Goal: Transaction & Acquisition: Subscribe to service/newsletter

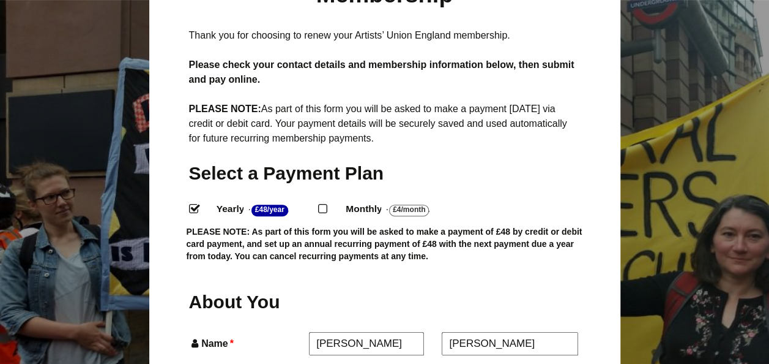
scroll to position [272, 0]
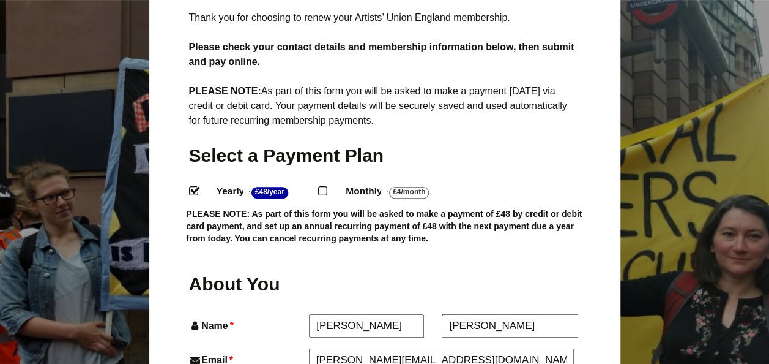
click at [324, 186] on input "Monthly - £4/Month ." at bounding box center [322, 190] width 8 height 8
radio input "true"
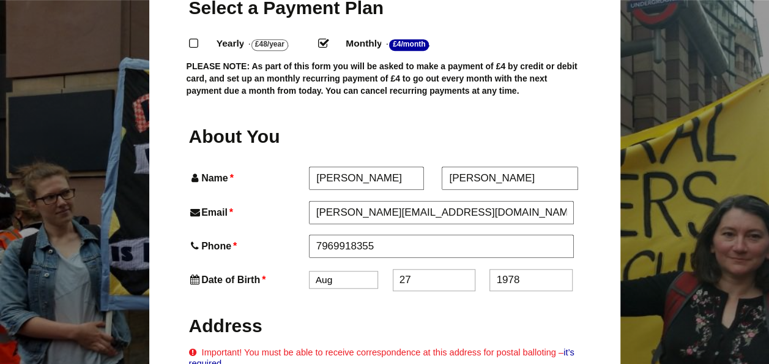
scroll to position [425, 0]
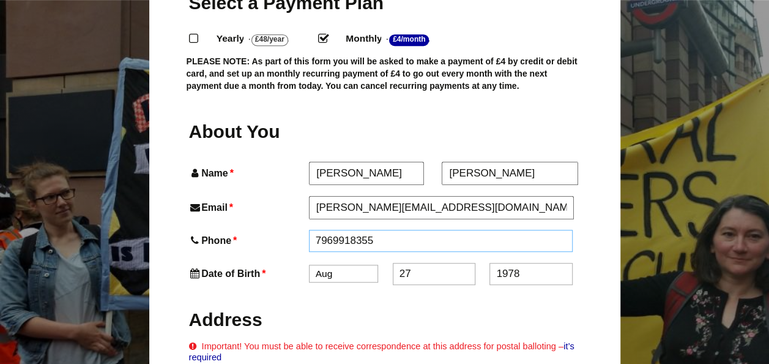
click at [318, 230] on input "7969918355" at bounding box center [441, 241] width 264 height 22
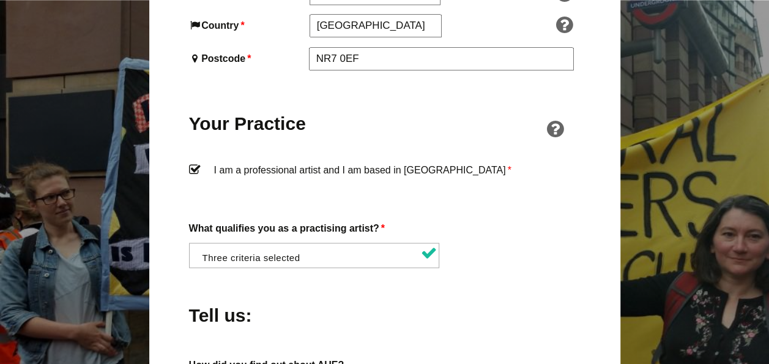
scroll to position [964, 0]
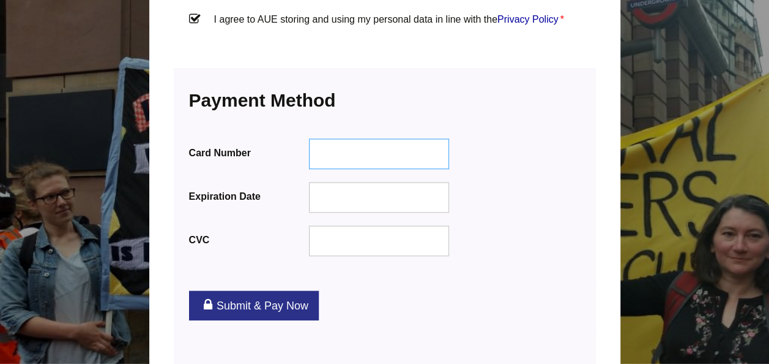
type input "07969918355"
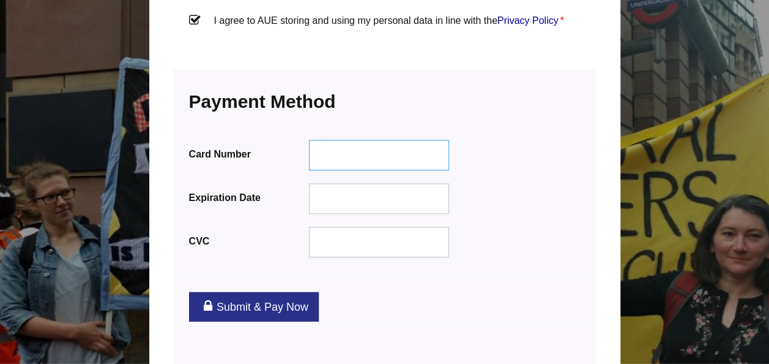
scroll to position [1552, 0]
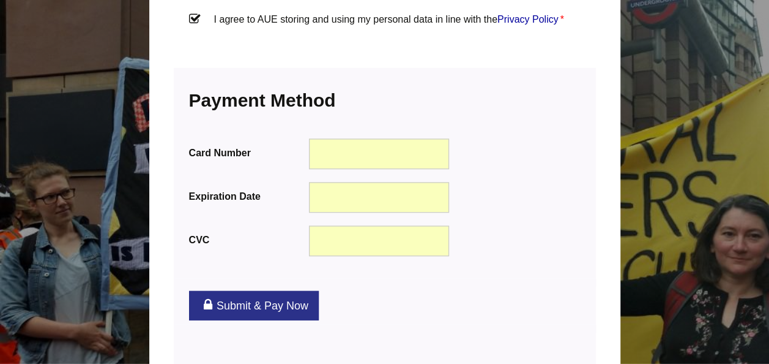
click at [259, 291] on link "Submit & Pay Now" at bounding box center [254, 305] width 130 height 29
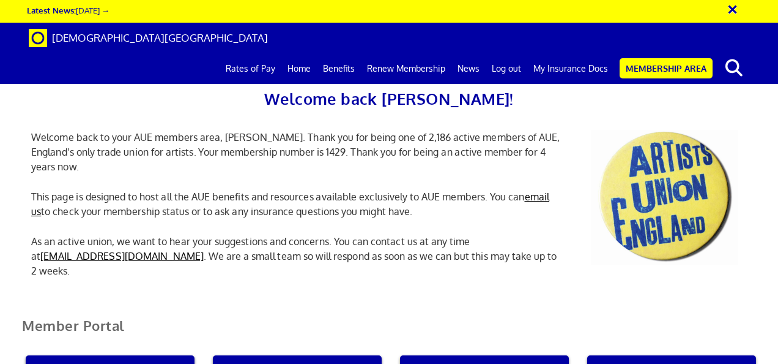
scroll to position [0, 4]
drag, startPoint x: 0, startPoint y: 0, endPoint x: 428, endPoint y: 256, distance: 499.0
click at [428, 256] on p "As an active union, we want to hear your suggestions and concerns. You can cont…" at bounding box center [297, 256] width 551 height 44
